Goal: Task Accomplishment & Management: Manage account settings

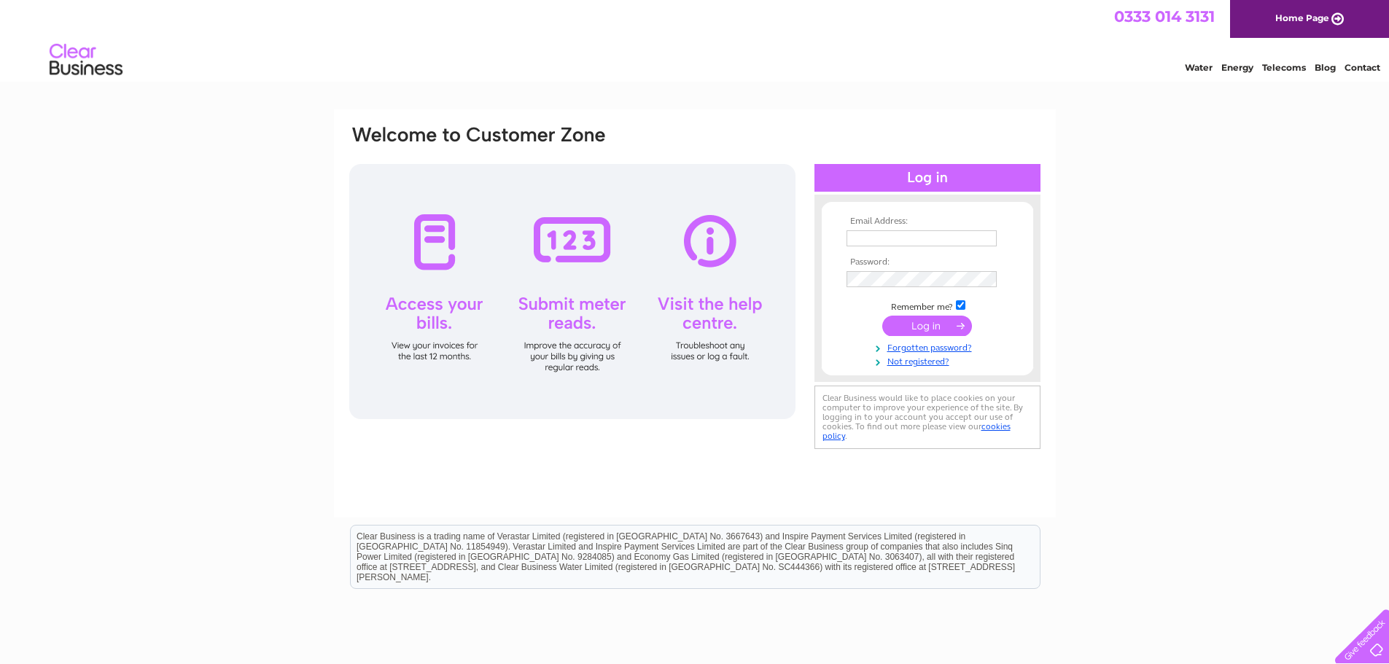
type input "[EMAIL_ADDRESS][DOMAIN_NAME]"
click at [931, 316] on input "submit" at bounding box center [927, 326] width 90 height 20
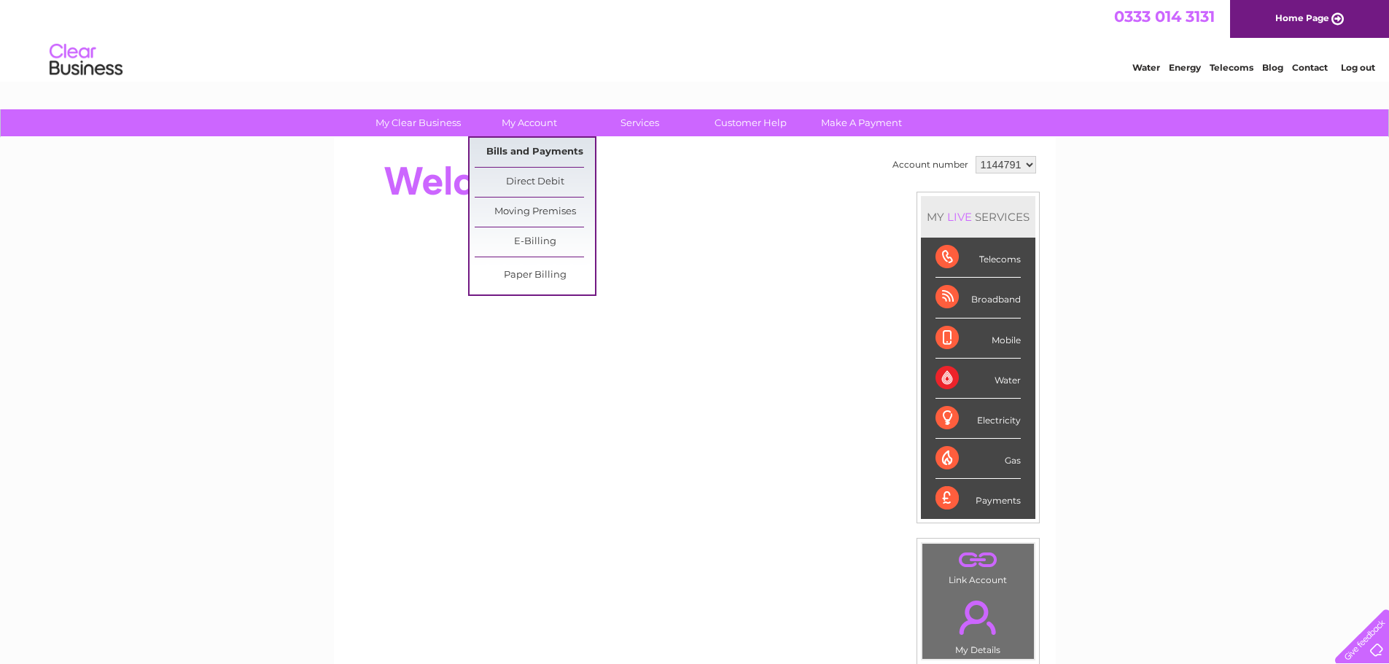
click at [506, 150] on link "Bills and Payments" at bounding box center [535, 152] width 120 height 29
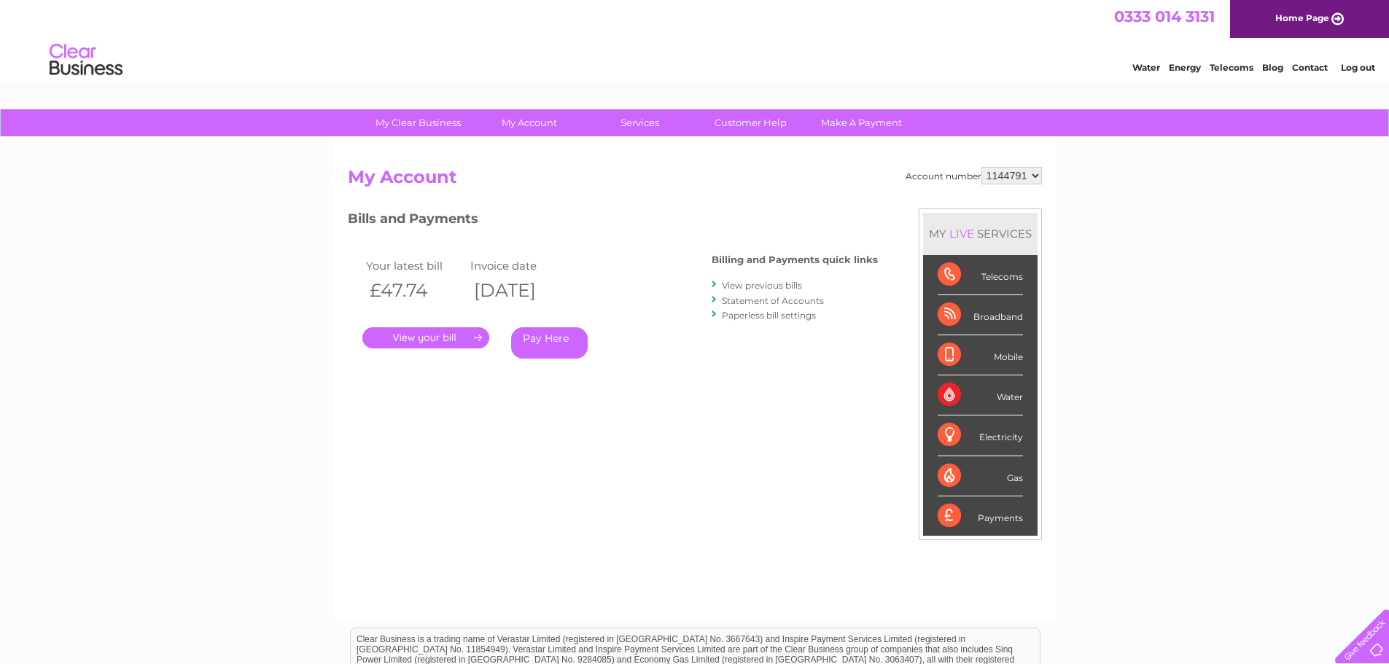
click at [442, 341] on link "." at bounding box center [425, 337] width 127 height 21
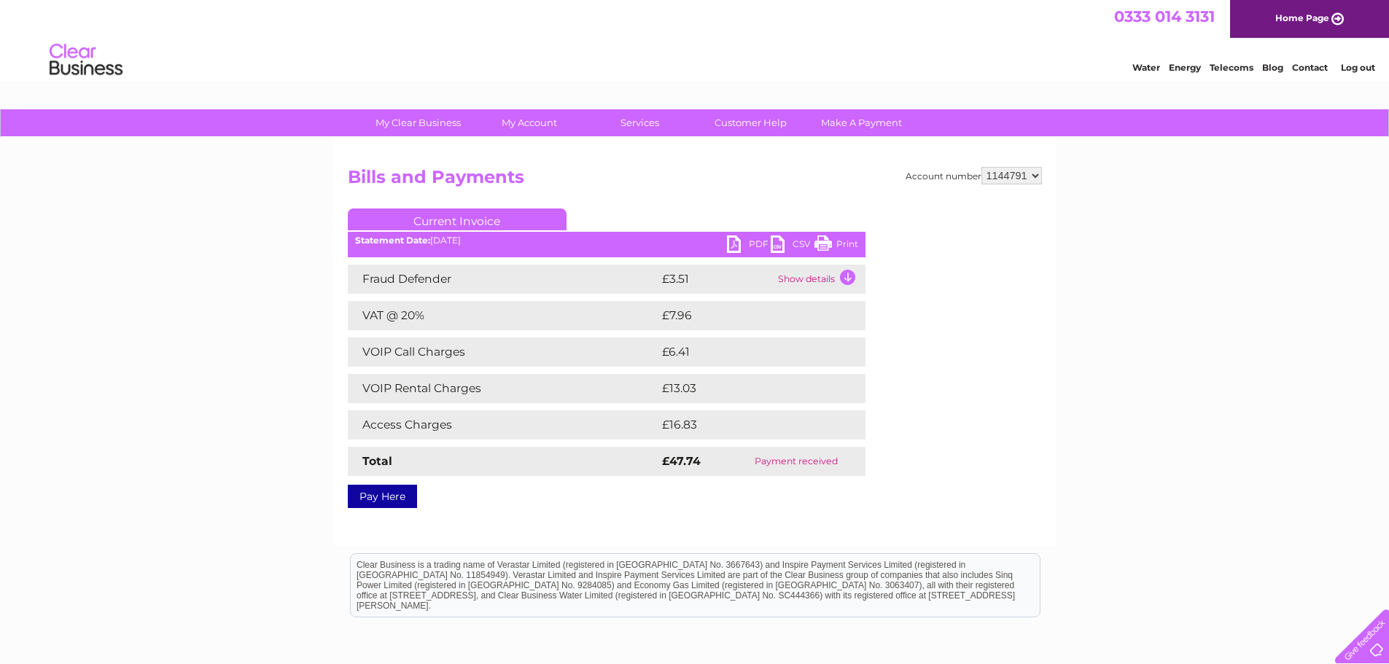
click at [749, 238] on link "PDF" at bounding box center [749, 245] width 44 height 21
